Goal: Use online tool/utility: Utilize a website feature to perform a specific function

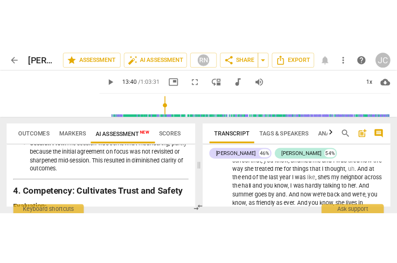
scroll to position [6083, 0]
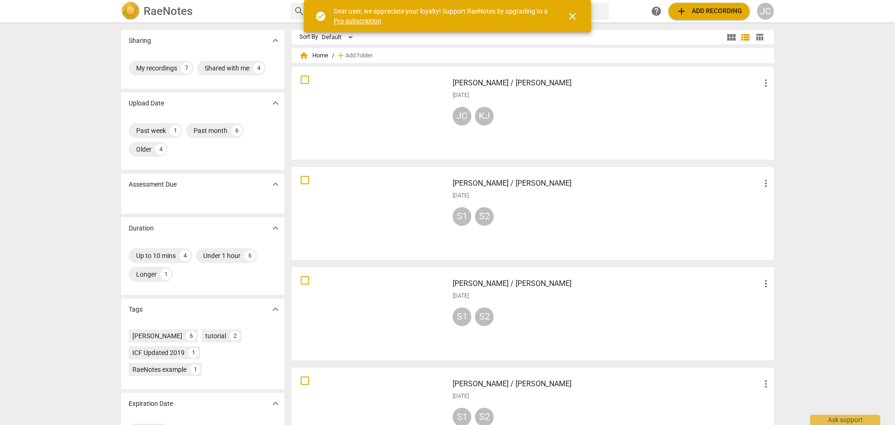
click at [401, 115] on div at bounding box center [370, 113] width 150 height 86
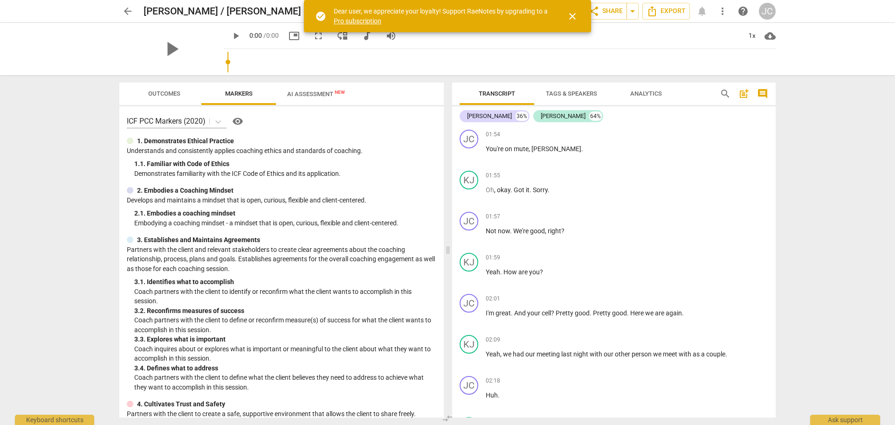
click at [310, 95] on span "AI Assessment New" at bounding box center [316, 93] width 58 height 7
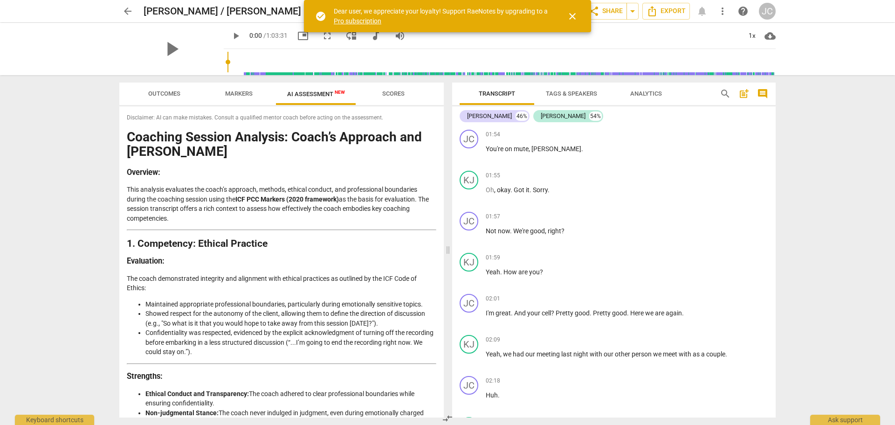
click at [575, 15] on span "close" at bounding box center [572, 16] width 11 height 11
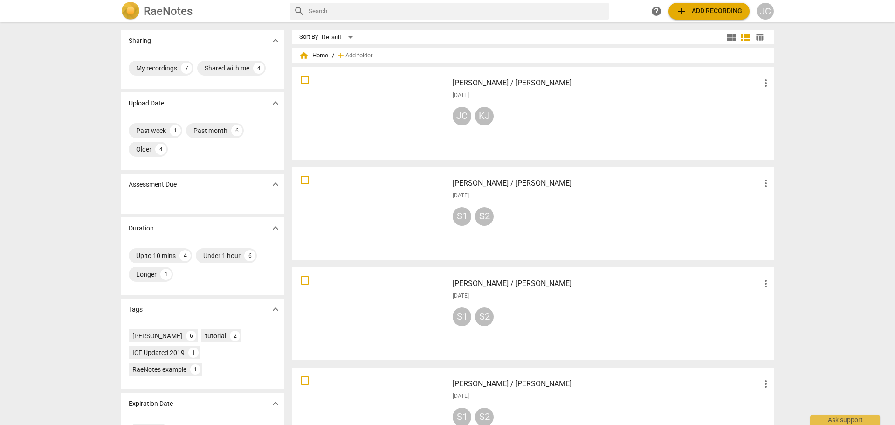
click at [704, 17] on button "add Add recording" at bounding box center [709, 11] width 81 height 17
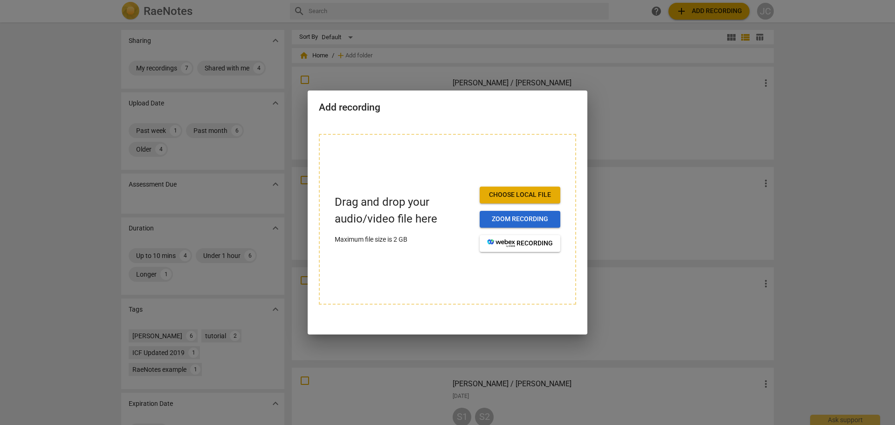
click at [534, 214] on span "Zoom recording" at bounding box center [520, 218] width 66 height 9
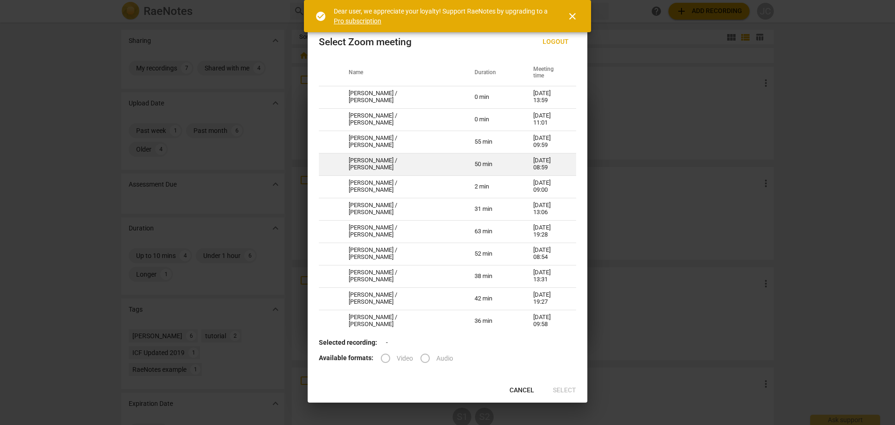
click at [385, 166] on td "Donna R / John C" at bounding box center [401, 164] width 126 height 22
radio input "true"
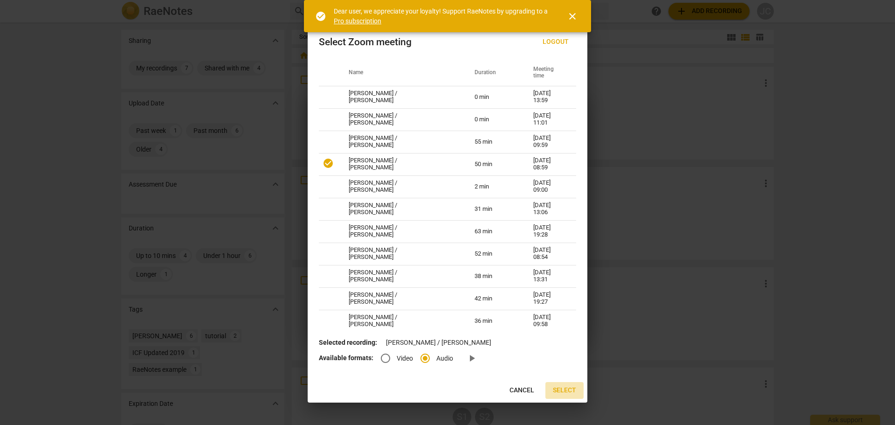
click at [570, 388] on span "Select" at bounding box center [564, 390] width 23 height 9
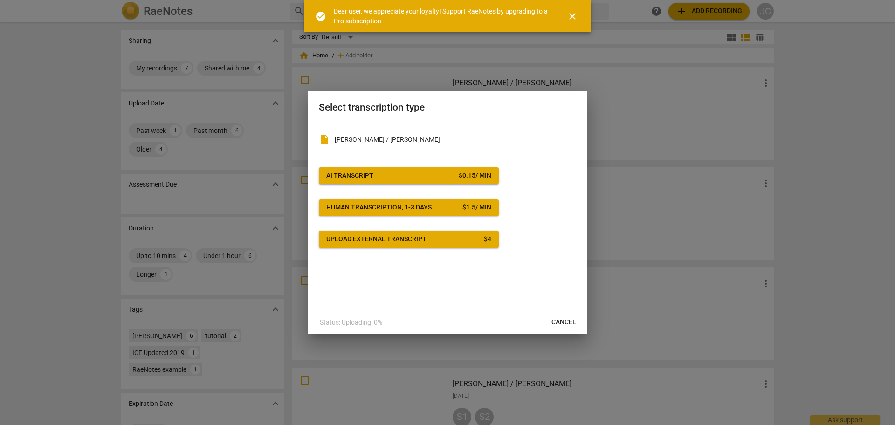
click at [372, 176] on div "AI Transcript" at bounding box center [349, 175] width 47 height 9
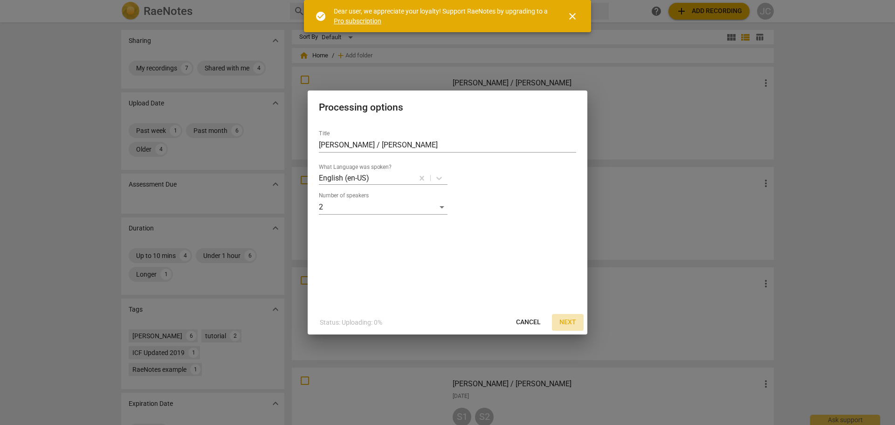
click at [565, 323] on span "Next" at bounding box center [567, 321] width 17 height 9
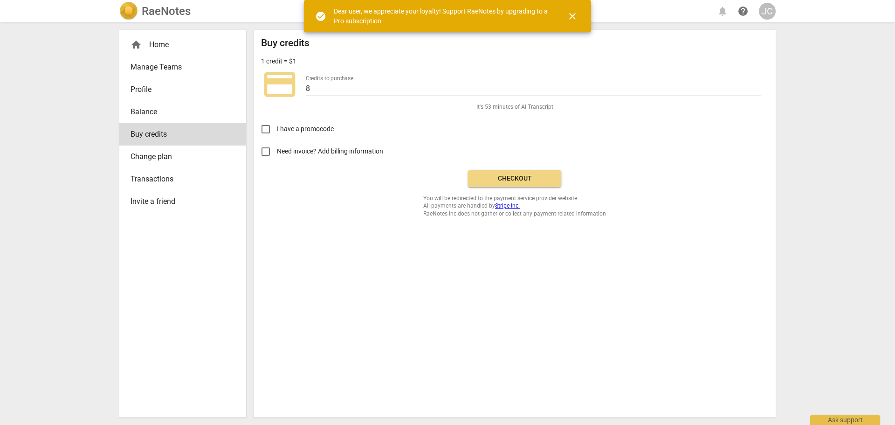
click at [359, 21] on link "Pro subscription" at bounding box center [358, 20] width 48 height 7
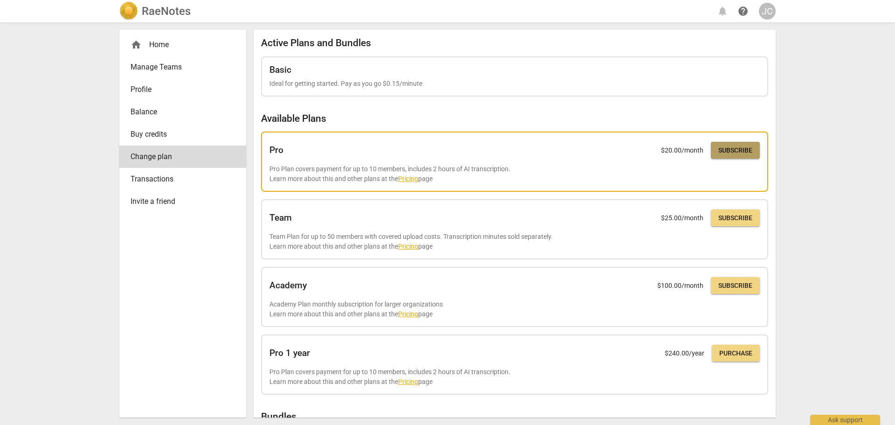
click at [730, 153] on span "Subscribe" at bounding box center [735, 150] width 34 height 9
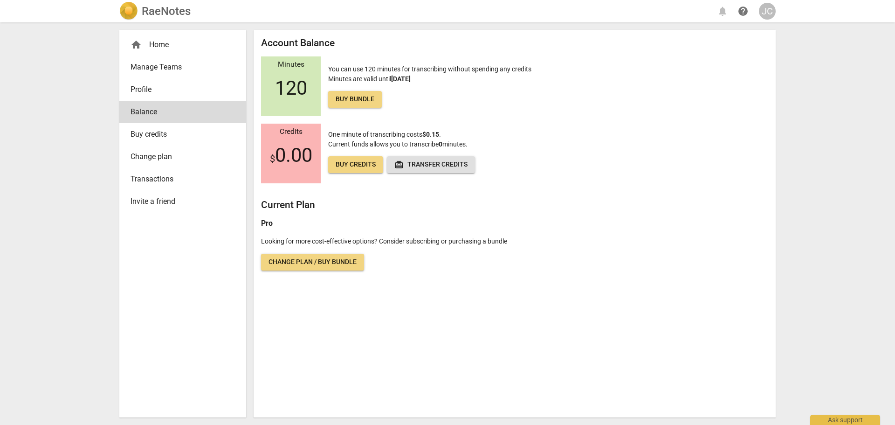
click at [323, 268] on link "Change plan / Buy bundle" at bounding box center [312, 262] width 103 height 17
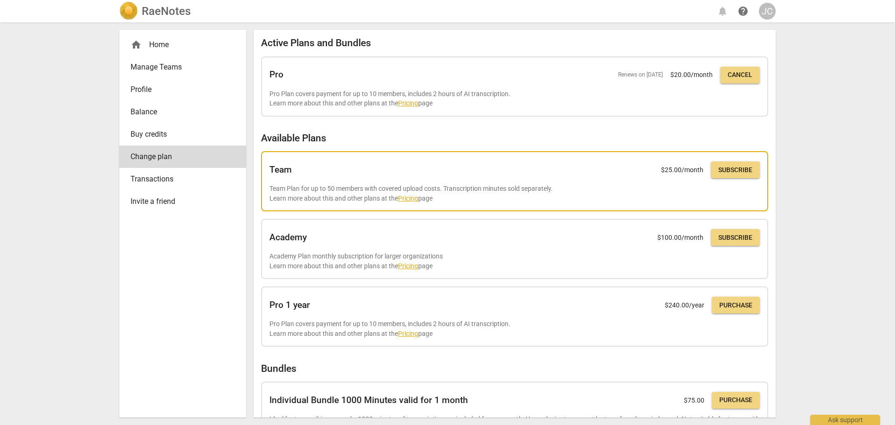
click at [409, 198] on link "Pricing" at bounding box center [408, 197] width 20 height 7
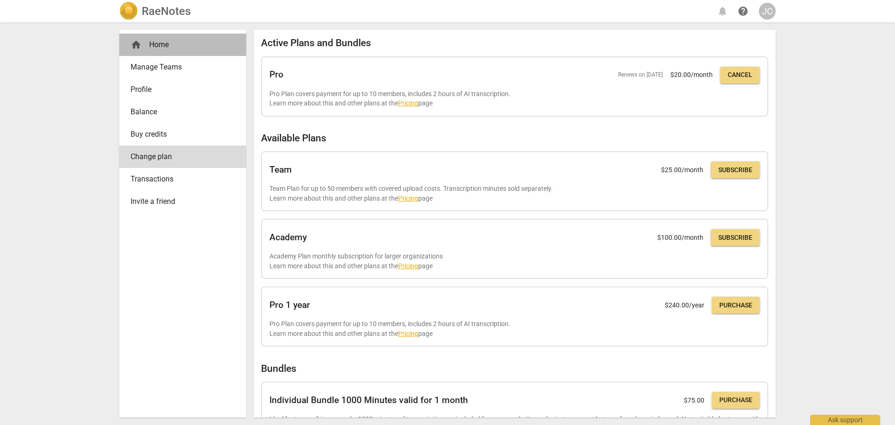
click at [146, 47] on div "home Home" at bounding box center [179, 44] width 97 height 11
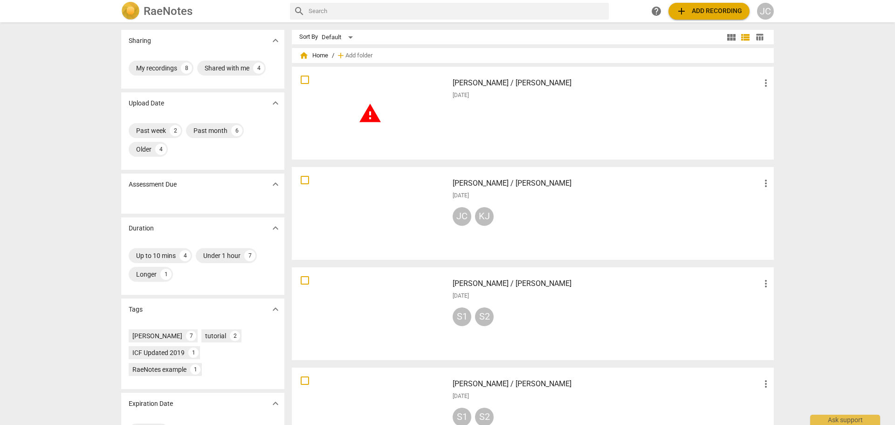
click at [373, 115] on span "warning" at bounding box center [370, 113] width 23 height 23
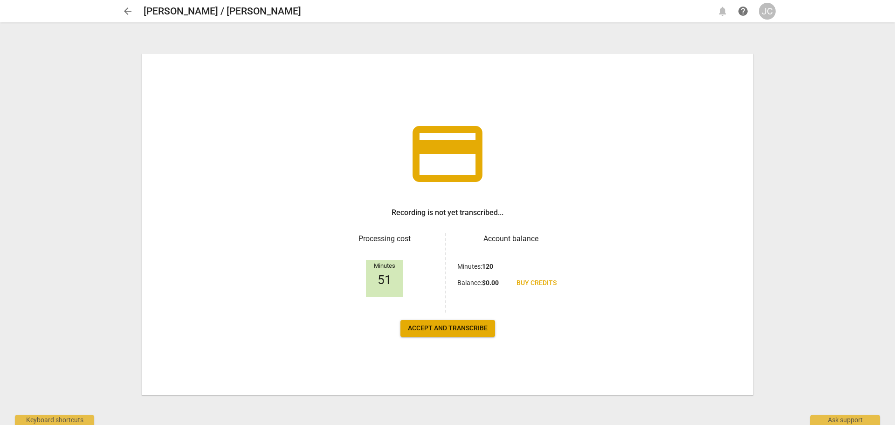
click at [422, 332] on span "Accept and transcribe" at bounding box center [448, 328] width 80 height 9
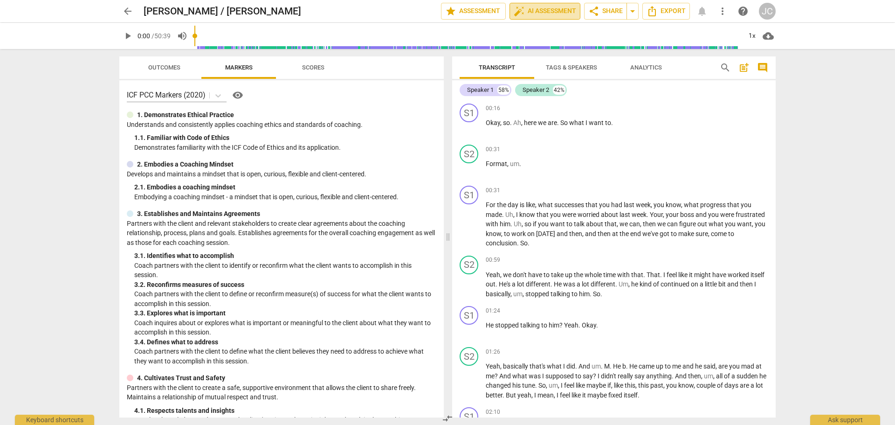
click at [551, 13] on span "auto_fix_high AI Assessment" at bounding box center [545, 11] width 62 height 11
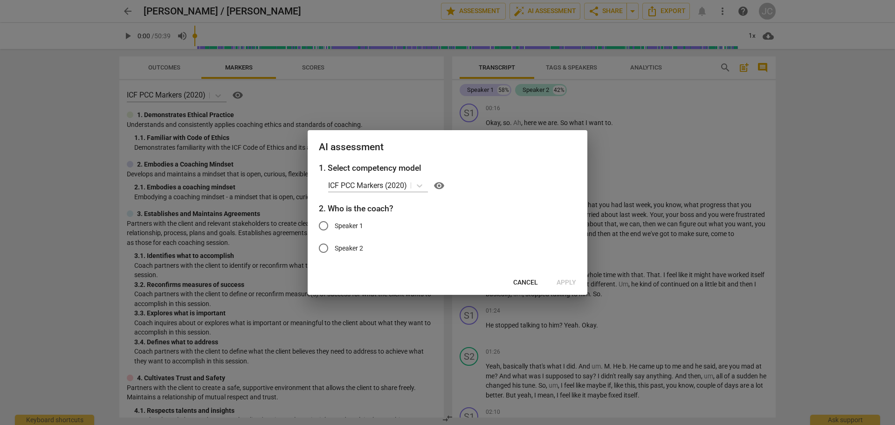
click at [325, 227] on input "Speaker 1" at bounding box center [323, 225] width 22 height 22
radio input "true"
click at [326, 227] on input "Speaker 1" at bounding box center [323, 225] width 22 height 22
click at [515, 281] on span "Cancel" at bounding box center [525, 282] width 25 height 9
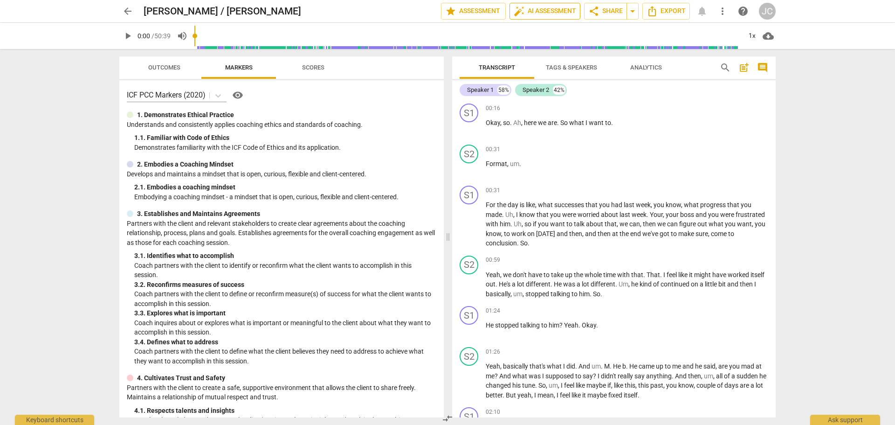
click at [550, 10] on span "auto_fix_high AI Assessment" at bounding box center [545, 11] width 62 height 11
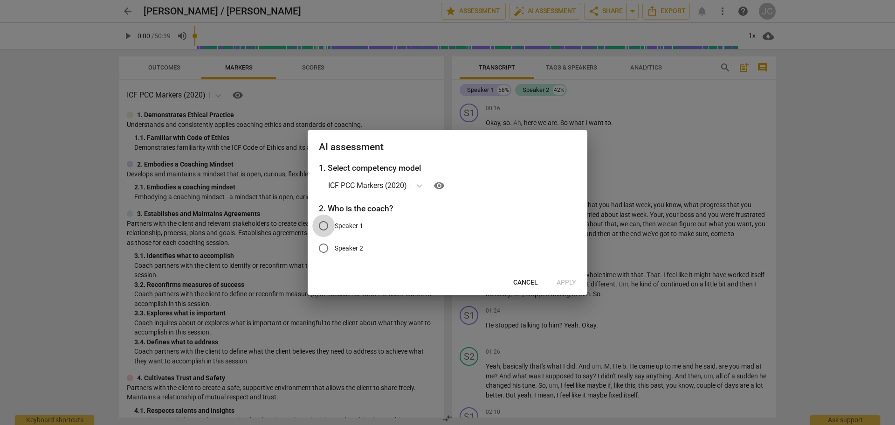
click at [323, 229] on input "Speaker 1" at bounding box center [323, 225] width 22 height 22
radio input "true"
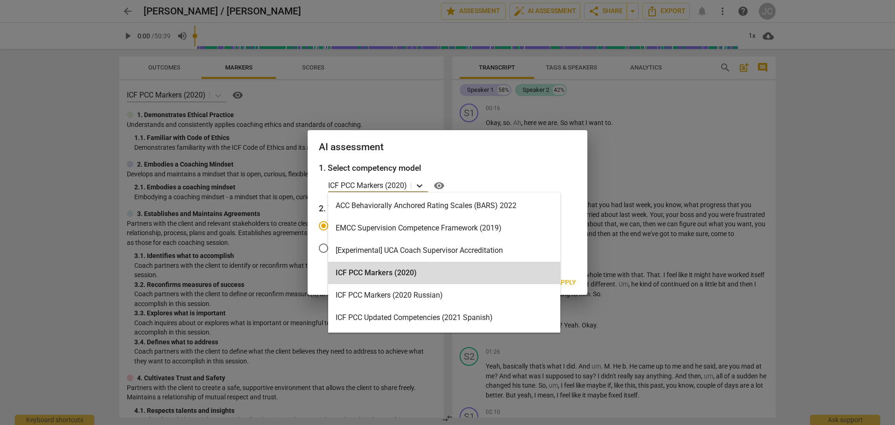
click at [423, 188] on icon at bounding box center [419, 185] width 9 height 9
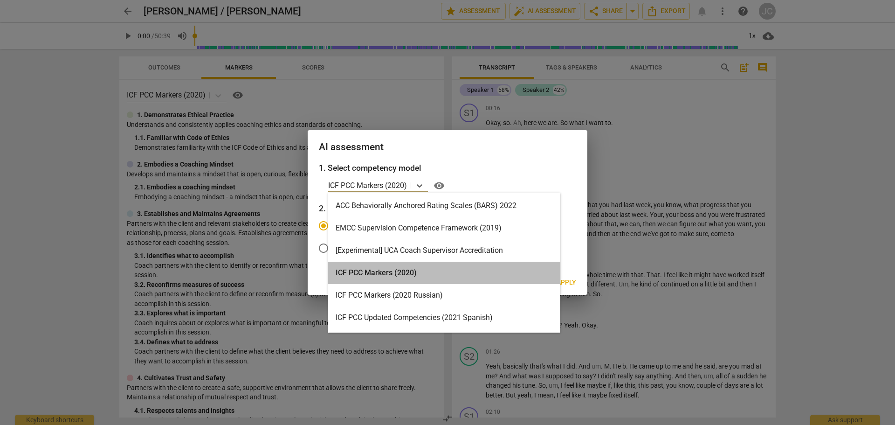
click at [434, 270] on div "ICF PCC Markers (2020)" at bounding box center [444, 273] width 232 height 22
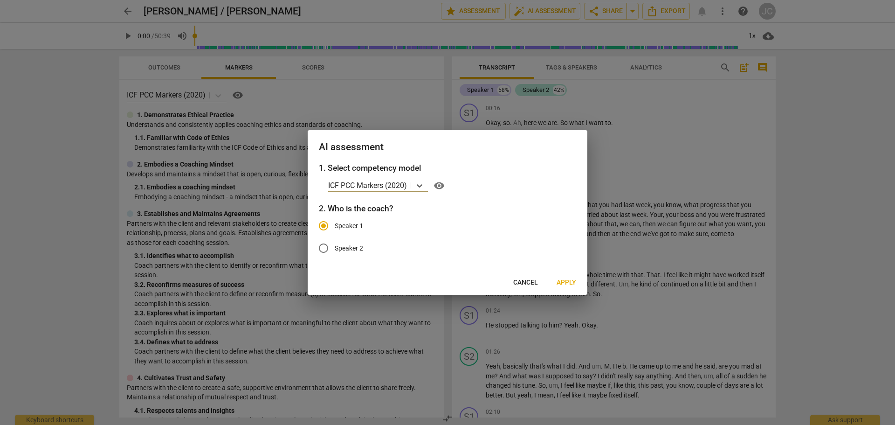
click at [562, 281] on span "Apply" at bounding box center [567, 282] width 20 height 9
